Goal: Information Seeking & Learning: Learn about a topic

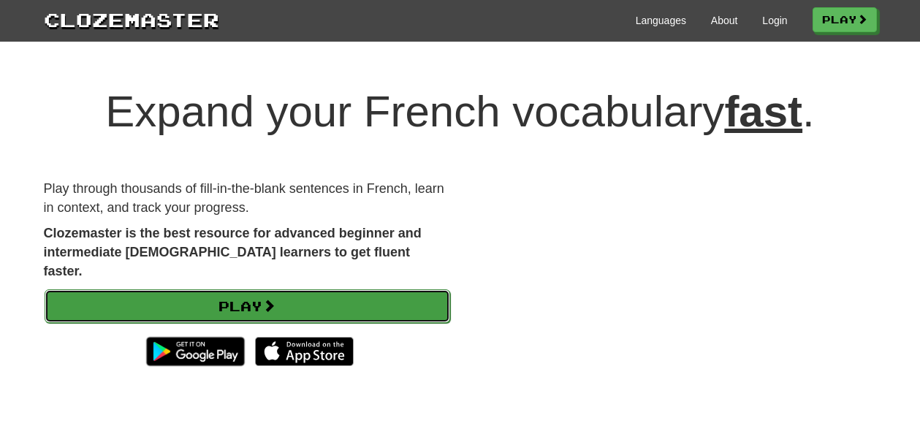
click at [263, 289] on link "Play" at bounding box center [247, 306] width 405 height 34
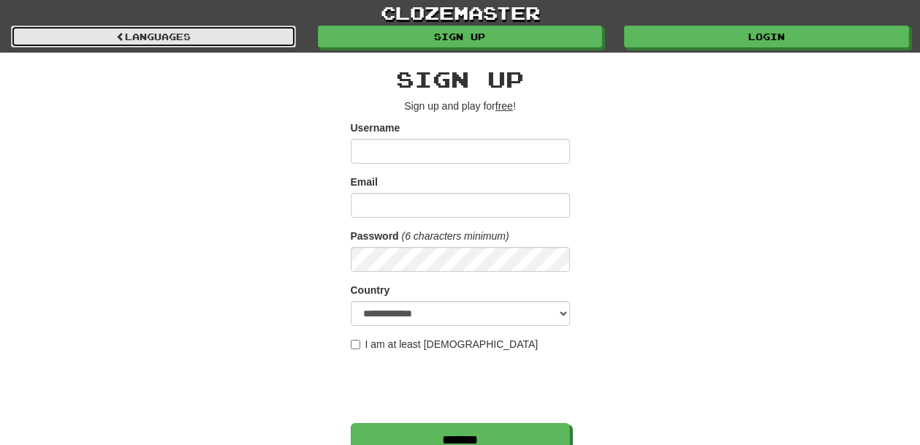
click at [194, 37] on link "Languages" at bounding box center [153, 37] width 285 height 22
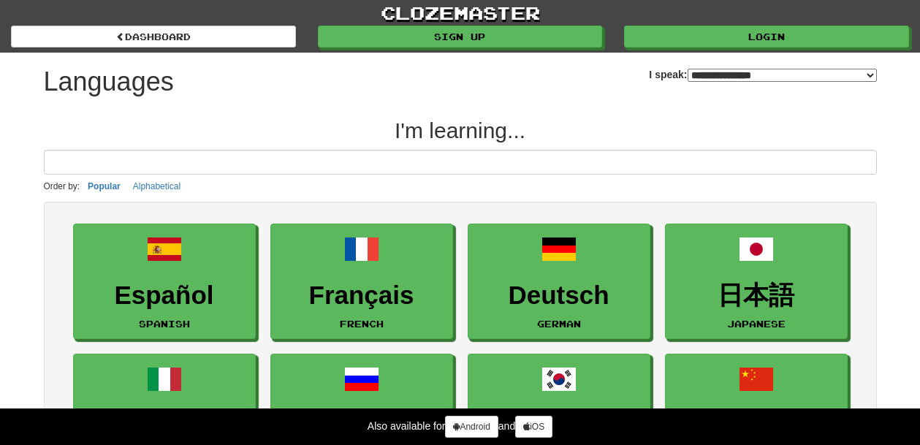
select select "*******"
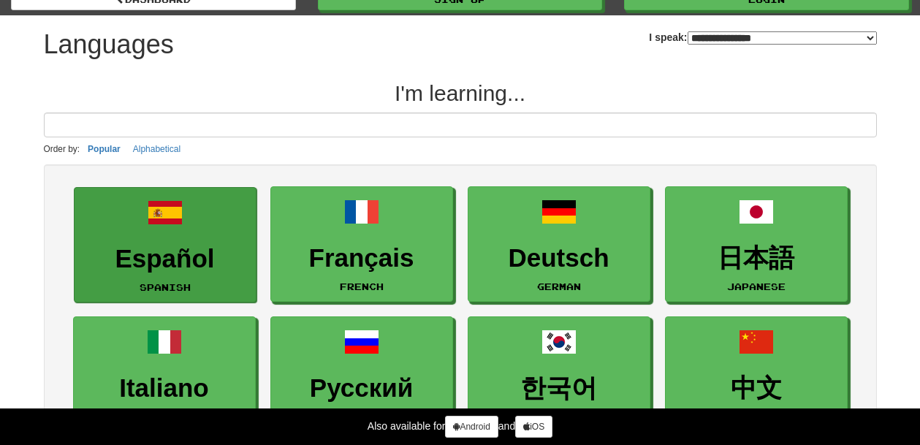
scroll to position [42, 0]
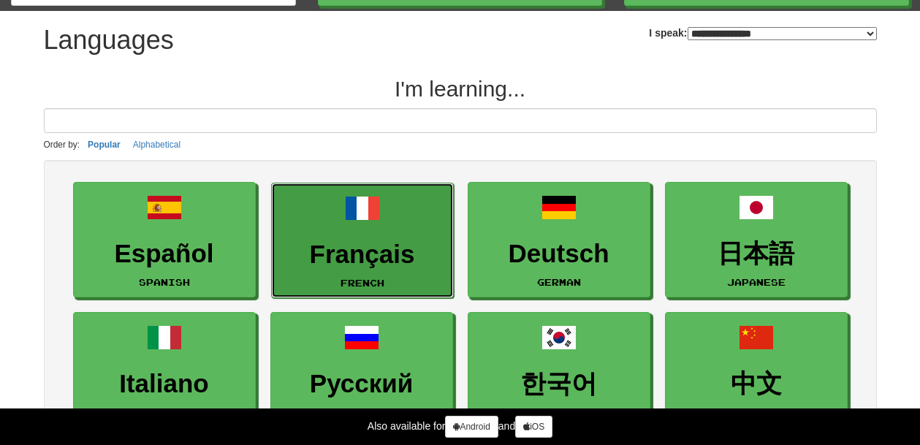
click at [316, 236] on link "Français French" at bounding box center [362, 241] width 183 height 116
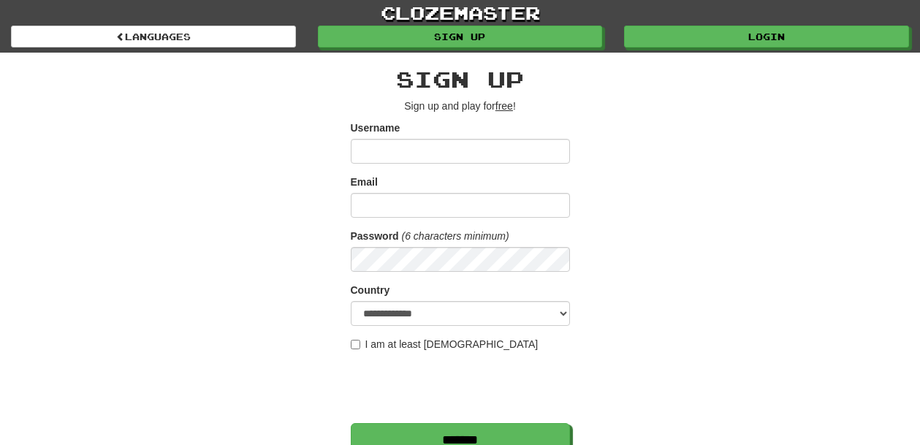
scroll to position [28, 0]
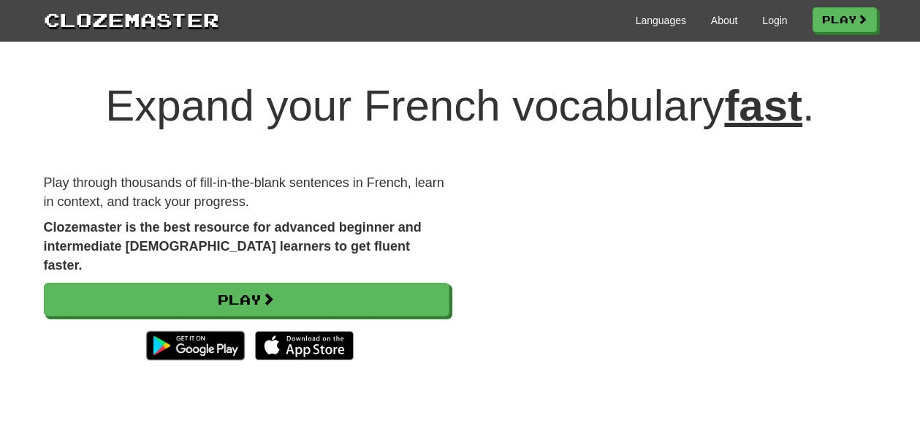
scroll to position [7, 0]
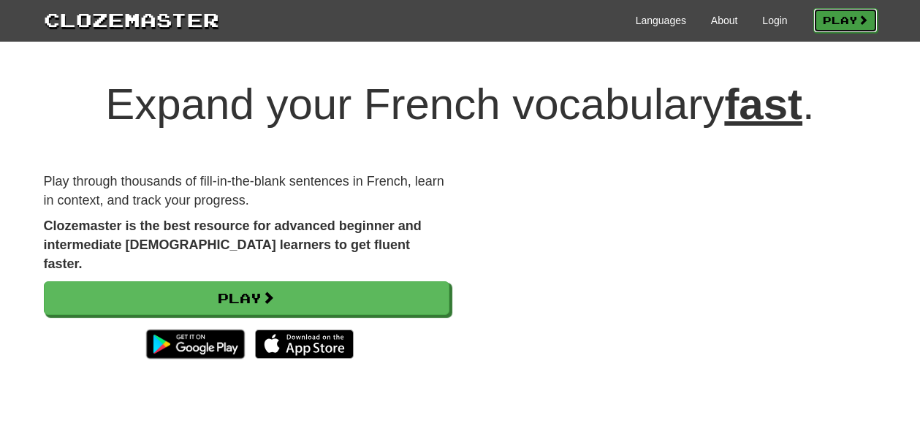
click at [825, 12] on link "Play" at bounding box center [845, 20] width 64 height 25
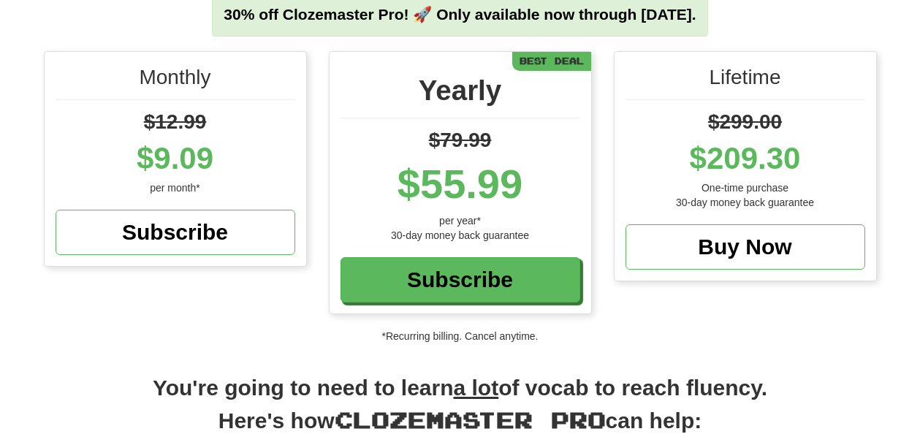
scroll to position [184, 0]
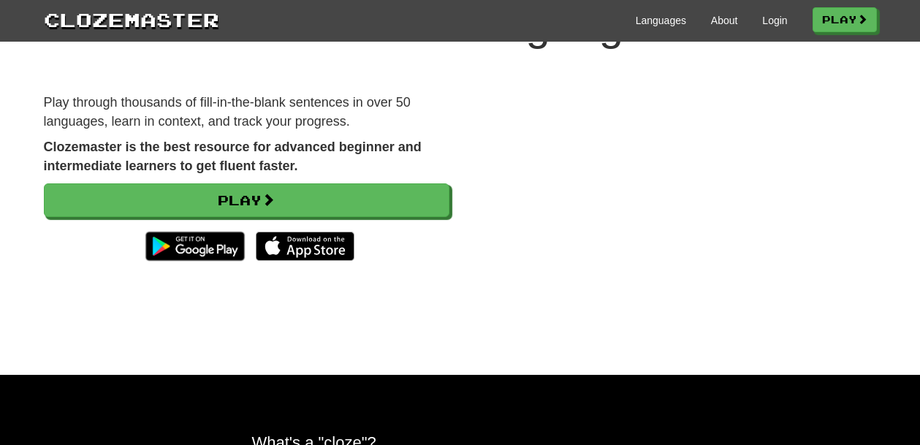
scroll to position [124, 0]
